Goal: Task Accomplishment & Management: Use online tool/utility

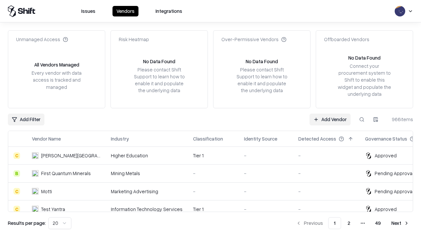
click at [330, 119] on link "Add Vendor" at bounding box center [329, 119] width 41 height 12
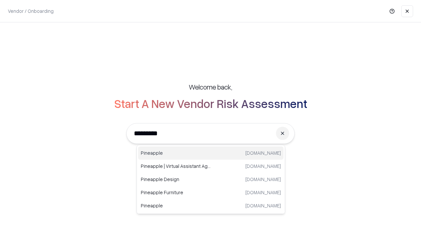
click at [211, 153] on div "Pineapple [DOMAIN_NAME]" at bounding box center [210, 152] width 145 height 13
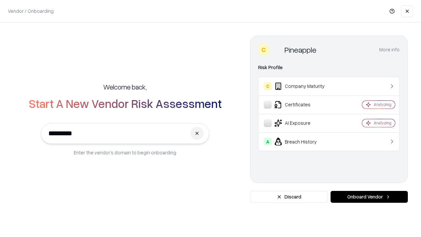
type input "*********"
click at [369, 197] on button "Onboard Vendor" at bounding box center [368, 197] width 77 height 12
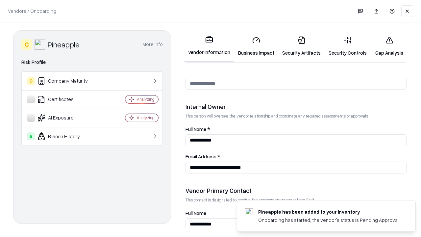
scroll to position [341, 0]
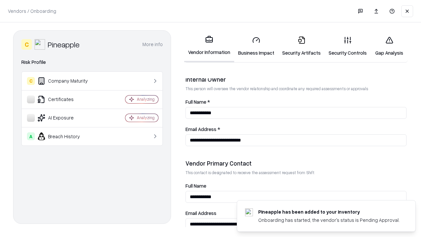
click at [256, 46] on link "Business Impact" at bounding box center [256, 46] width 44 height 31
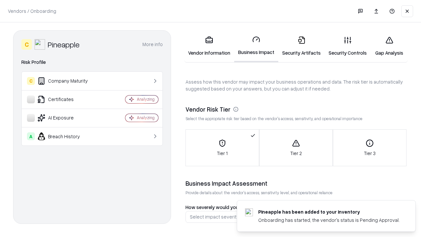
click at [389, 46] on link "Gap Analysis" at bounding box center [388, 46] width 37 height 31
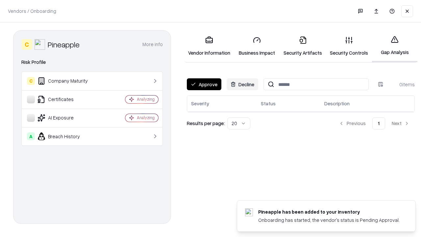
click at [204, 84] on button "Approve" at bounding box center [204, 84] width 35 height 12
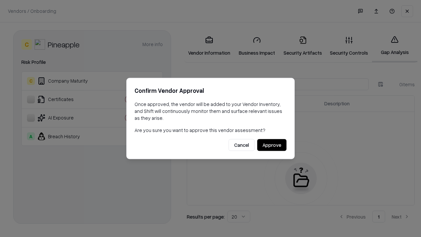
click at [272, 145] on button "Approve" at bounding box center [271, 145] width 29 height 12
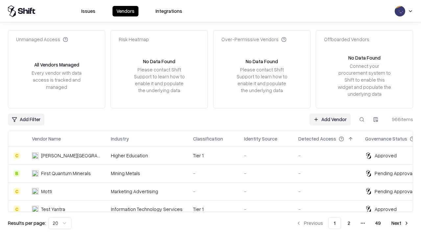
type input "*********"
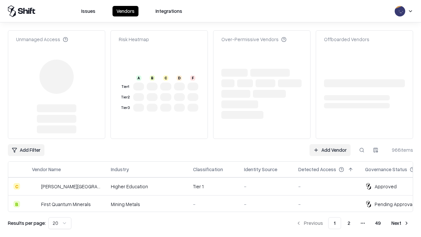
click at [330, 144] on link "Add Vendor" at bounding box center [329, 150] width 41 height 12
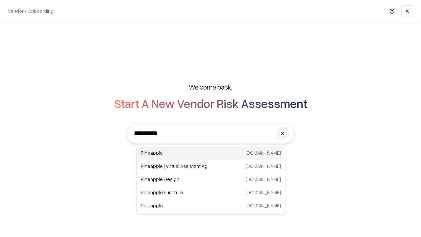
click at [211, 153] on div "Pineapple [DOMAIN_NAME]" at bounding box center [210, 152] width 145 height 13
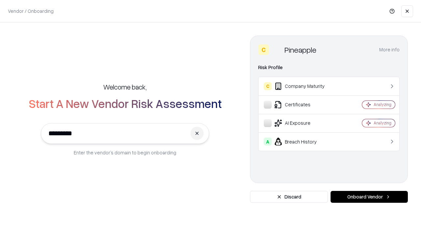
type input "*********"
click at [369, 197] on button "Onboard Vendor" at bounding box center [368, 197] width 77 height 12
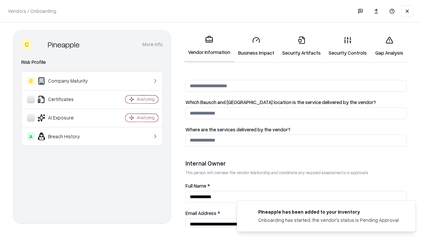
scroll to position [341, 0]
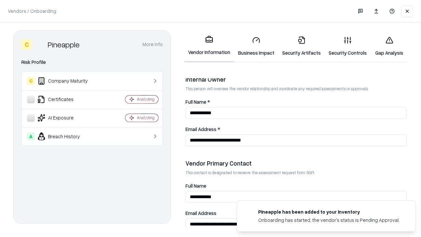
click at [389, 46] on link "Gap Analysis" at bounding box center [388, 46] width 37 height 31
